Goal: Navigation & Orientation: Go to known website

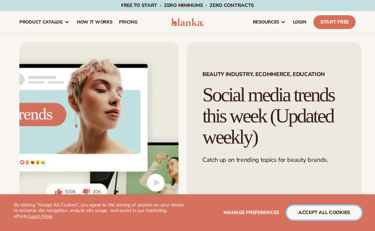
click at [313, 214] on button "accept all cookies" at bounding box center [324, 212] width 74 height 13
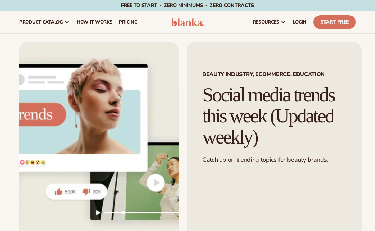
click at [299, 20] on span "LOGIN" at bounding box center [299, 22] width 13 height 6
